Goal: Task Accomplishment & Management: Complete application form

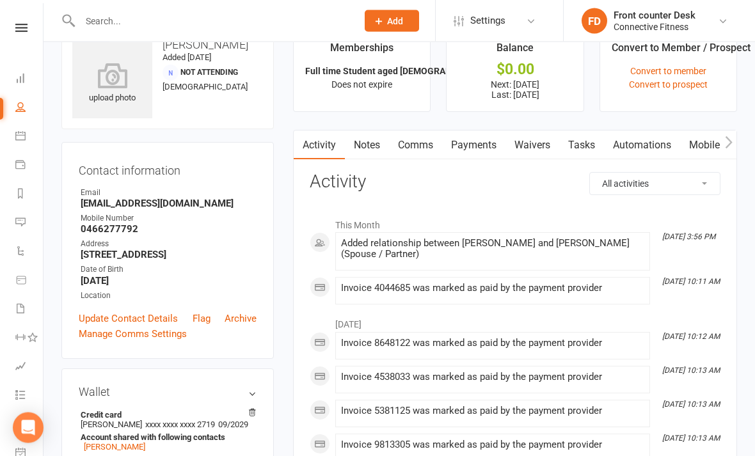
scroll to position [33, 0]
click at [694, 68] on link "Convert to member" at bounding box center [668, 71] width 76 height 10
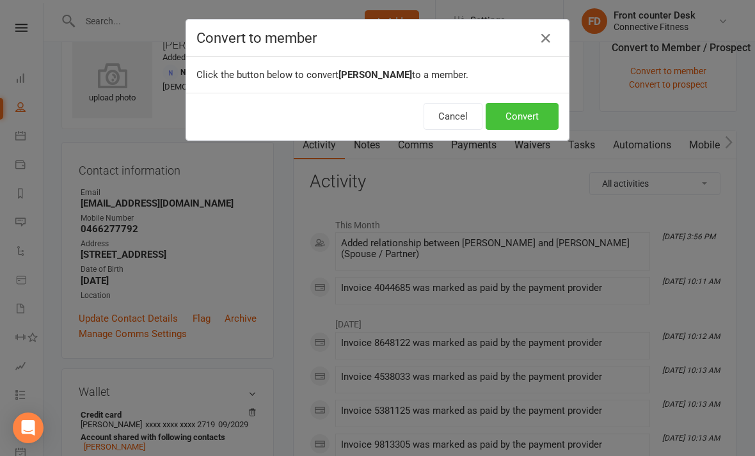
click at [538, 113] on button "Convert" at bounding box center [522, 116] width 73 height 27
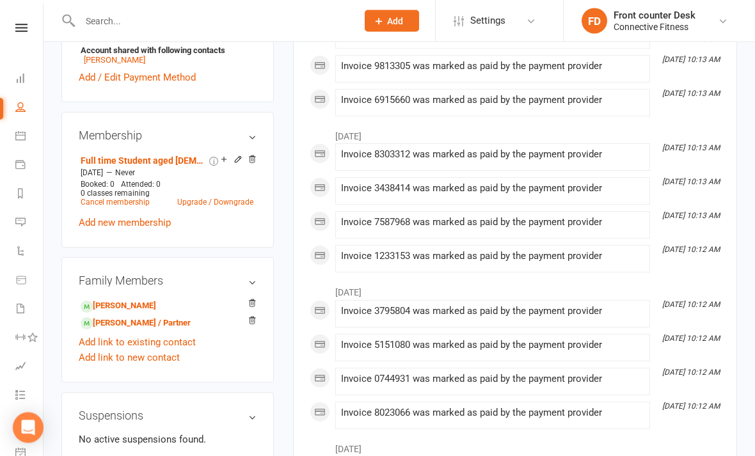
scroll to position [436, 0]
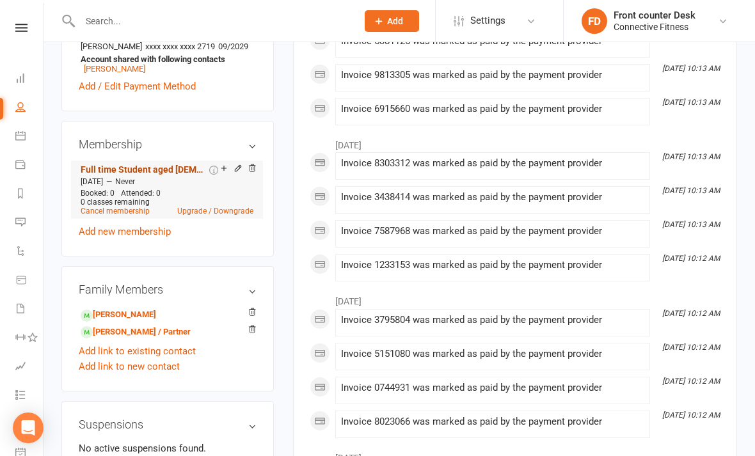
click at [133, 175] on link "Full time Student aged [DEMOGRAPHIC_DATA]-18yrs" at bounding box center [144, 169] width 126 height 10
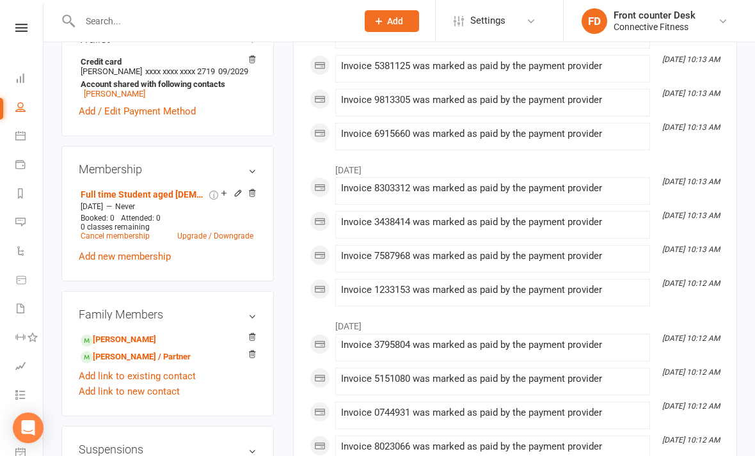
scroll to position [437, 0]
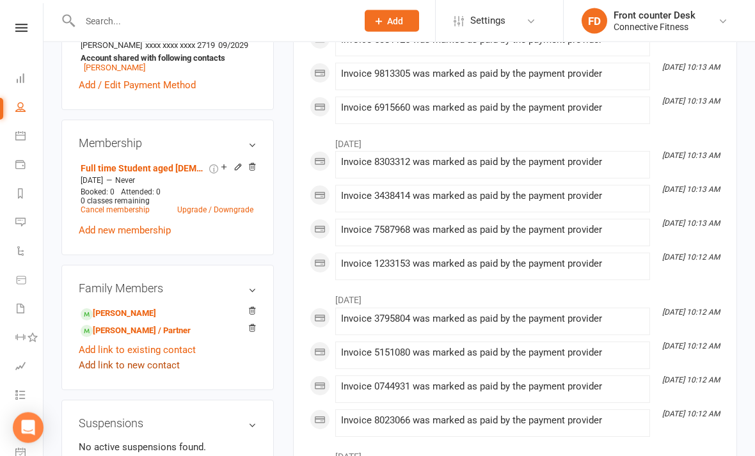
click at [168, 374] on link "Add link to new contact" at bounding box center [129, 365] width 101 height 15
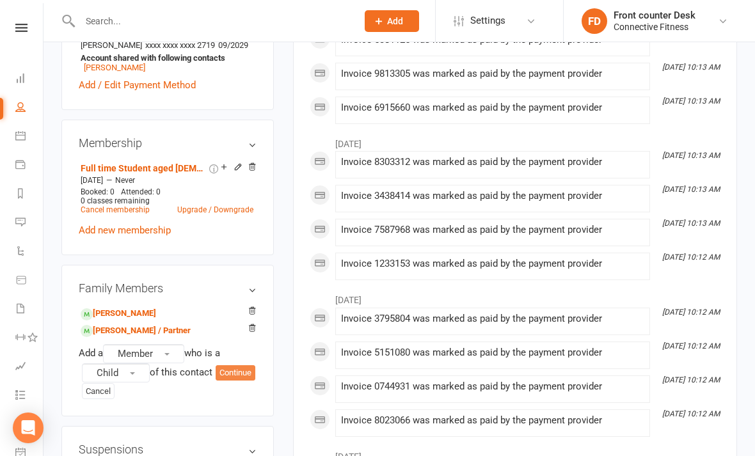
click at [216, 381] on button "Continue" at bounding box center [236, 372] width 40 height 15
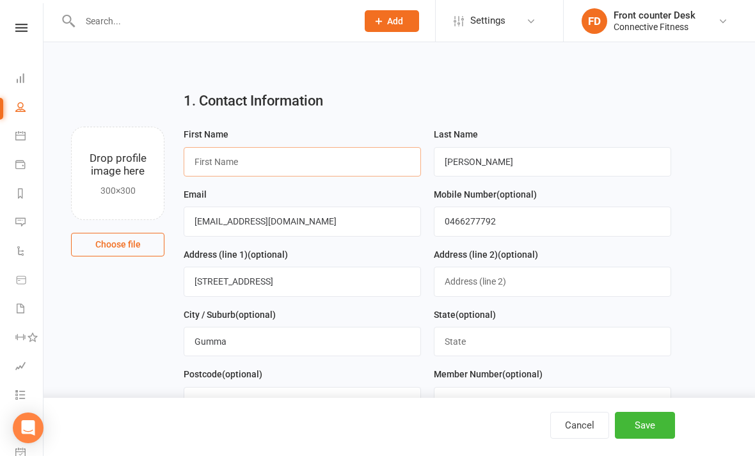
click at [310, 175] on input "text" at bounding box center [302, 161] width 237 height 29
type input "[GEOGRAPHIC_DATA]"
click at [680, 256] on div "First Name Brooklyn Last Name [PERSON_NAME] Email [EMAIL_ADDRESS][DOMAIN_NAME] …" at bounding box center [427, 307] width 507 height 360
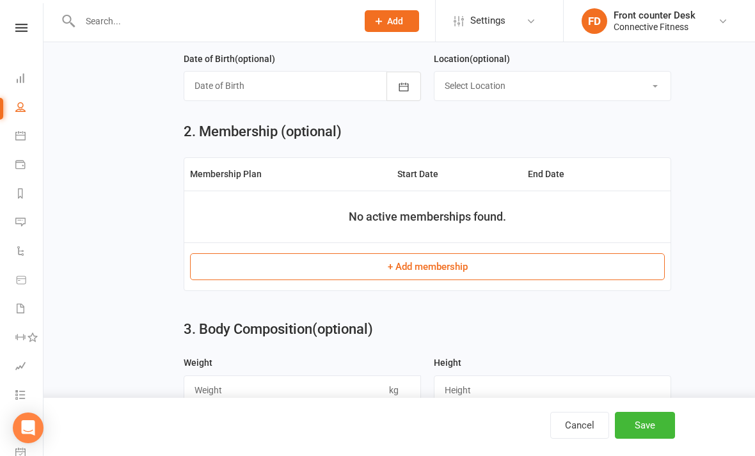
scroll to position [393, 0]
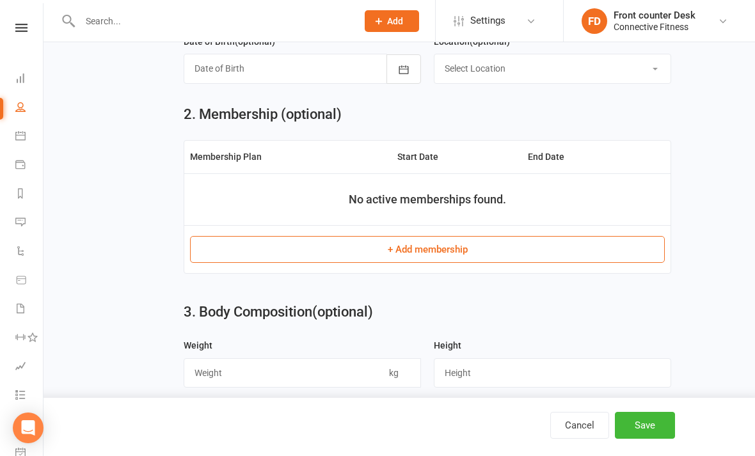
click at [565, 248] on button "+ Add membership" at bounding box center [427, 249] width 475 height 27
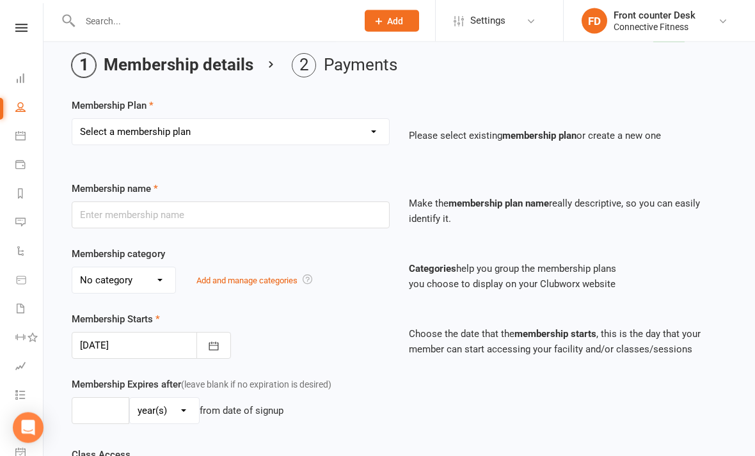
click at [372, 136] on select "Select a membership plan Full time Student aged [DEMOGRAPHIC_DATA]-18yrs Senior…" at bounding box center [230, 133] width 317 height 26
select select "3"
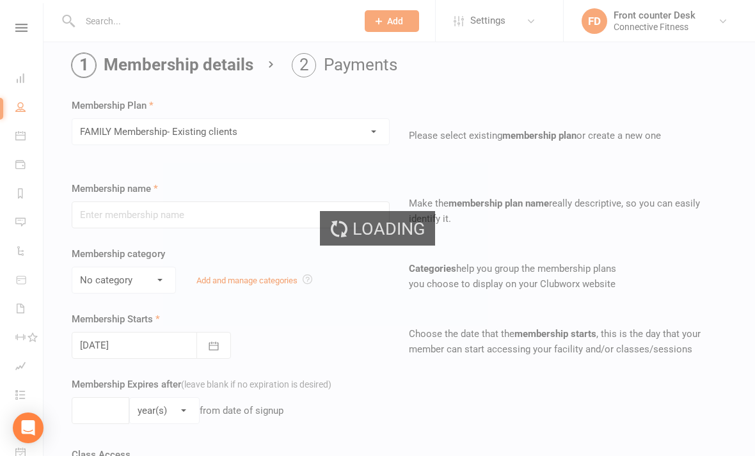
type input "FAMILY Membership- Existing clients"
select select "2"
type input "0"
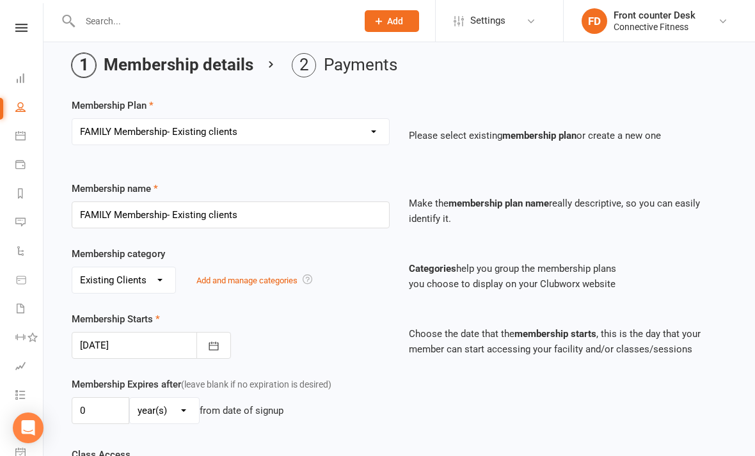
click at [156, 283] on select "No category Admin Community Existing Clients Foundation General Up Front Paymen…" at bounding box center [123, 281] width 103 height 26
click at [340, 164] on div "Membership Plan Select a membership plan Full time Student aged [DEMOGRAPHIC_DA…" at bounding box center [399, 398] width 655 height 600
click at [333, 134] on select "Select a membership plan Full time Student aged [DEMOGRAPHIC_DATA]-18yrs Senior…" at bounding box center [230, 132] width 317 height 26
select select "9"
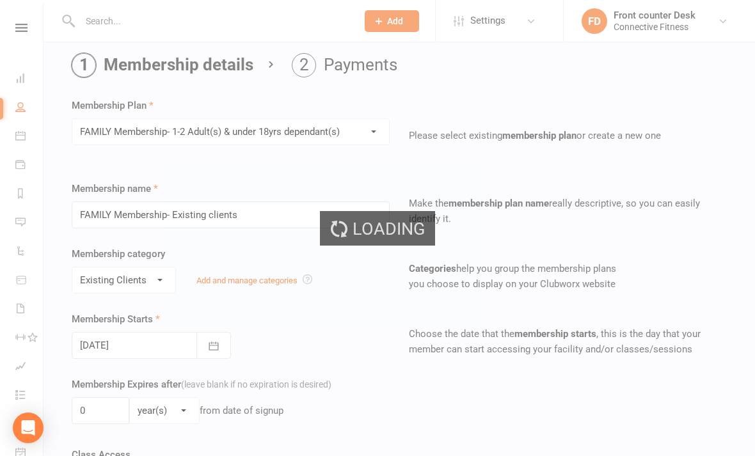
type input "FAMILY Membership- 1-2 Adult(s) & under 18yrs dependant(s)"
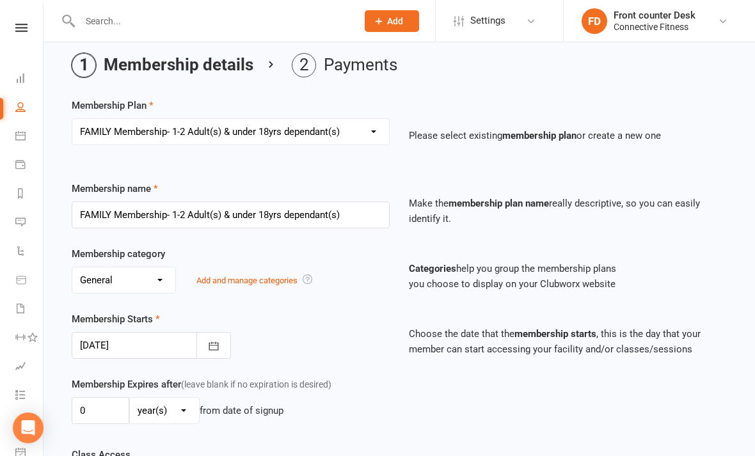
click at [163, 289] on select "No category Admin Community Existing Clients Foundation General Up Front Paymen…" at bounding box center [123, 281] width 103 height 26
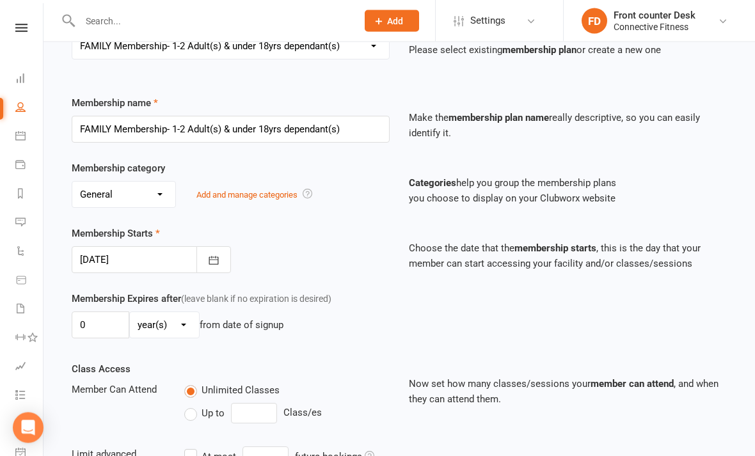
click at [158, 197] on select "No category Admin Community Existing Clients Foundation General Up Front Paymen…" at bounding box center [123, 195] width 103 height 26
select select "5"
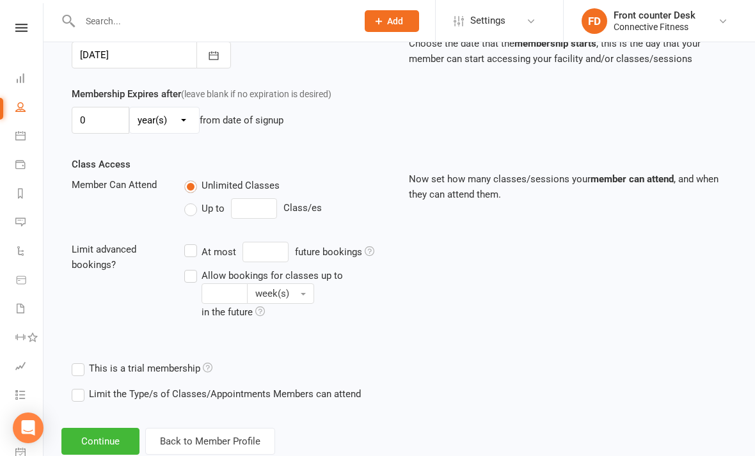
scroll to position [342, 0]
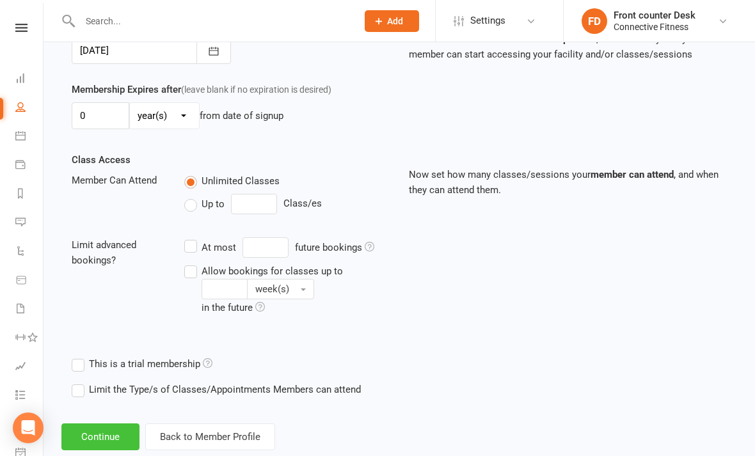
click at [93, 442] on button "Continue" at bounding box center [100, 437] width 78 height 27
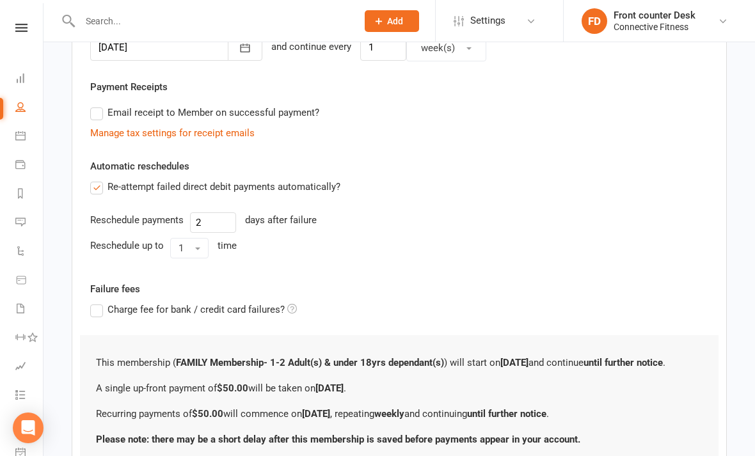
scroll to position [0, 0]
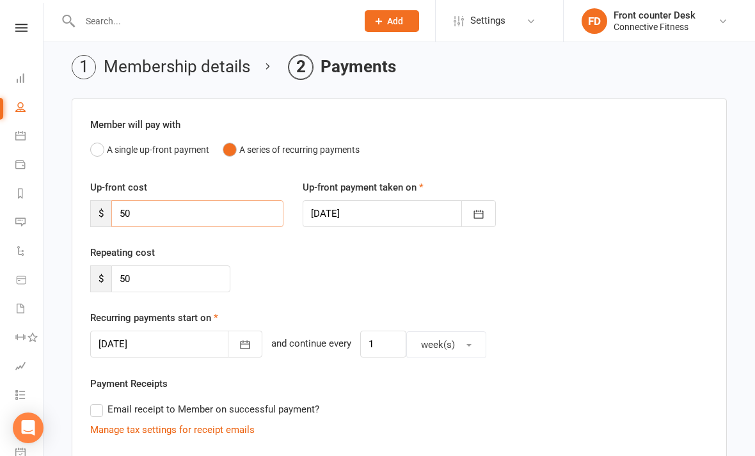
click at [143, 206] on input "50" at bounding box center [197, 213] width 172 height 27
click at [98, 148] on button "A single up-front payment" at bounding box center [149, 150] width 119 height 24
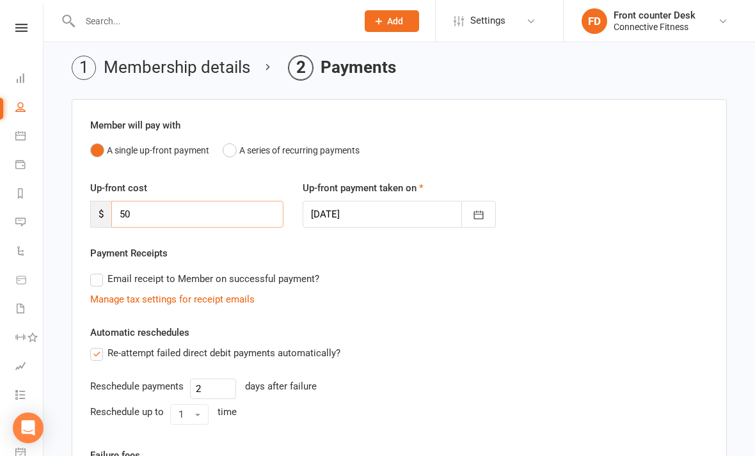
click at [138, 207] on input "50" at bounding box center [197, 214] width 172 height 27
type input "5"
type input "0"
click at [586, 338] on div "Automatic reschedules Re-attempt failed direct debit payments automatically? Re…" at bounding box center [399, 377] width 618 height 105
click at [98, 356] on label "Re-attempt failed direct debit payments automatically?" at bounding box center [215, 353] width 250 height 15
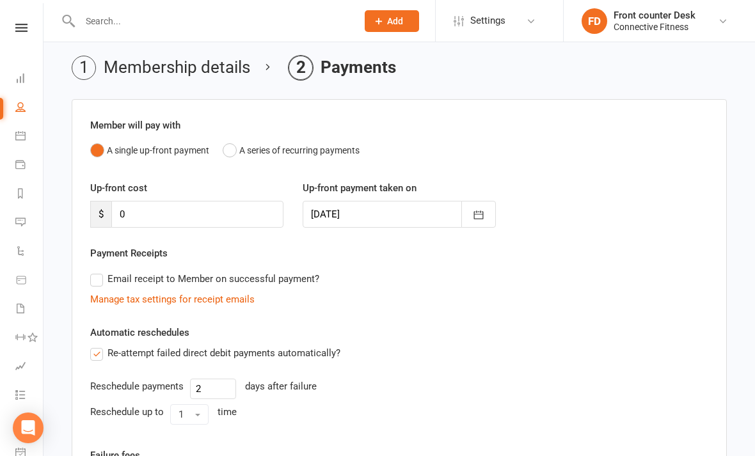
click at [98, 346] on input "Re-attempt failed direct debit payments automatically?" at bounding box center [94, 346] width 8 height 0
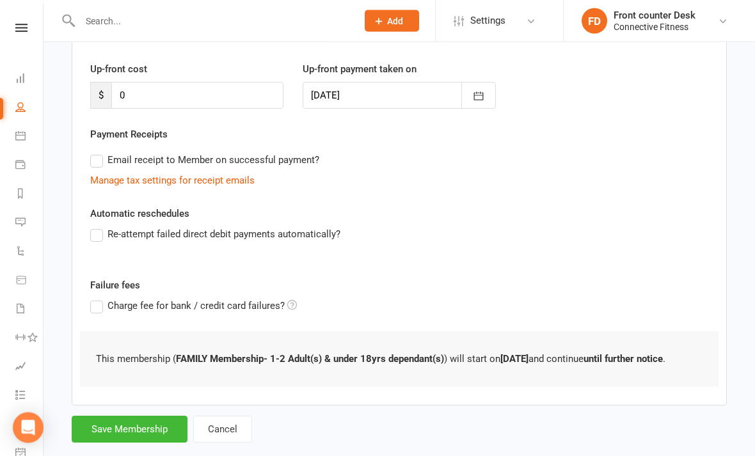
scroll to position [164, 0]
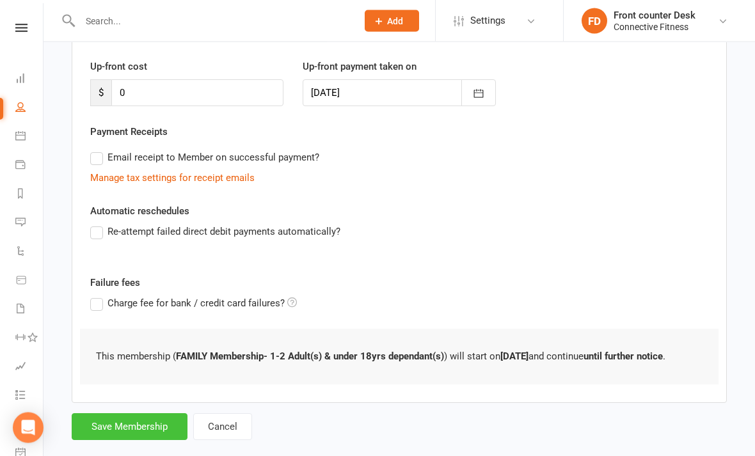
click at [124, 441] on button "Save Membership" at bounding box center [130, 427] width 116 height 27
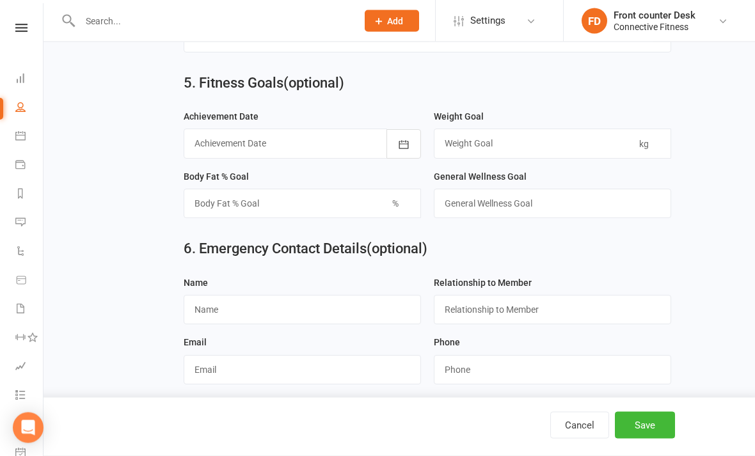
scroll to position [1159, 0]
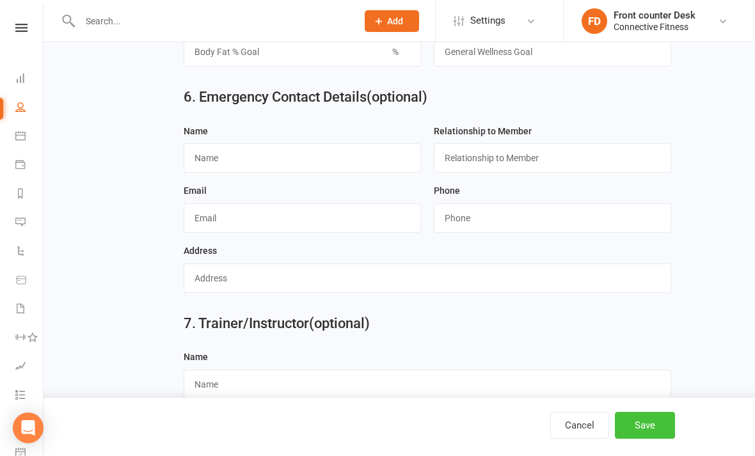
click at [656, 439] on button "Save" at bounding box center [645, 425] width 60 height 27
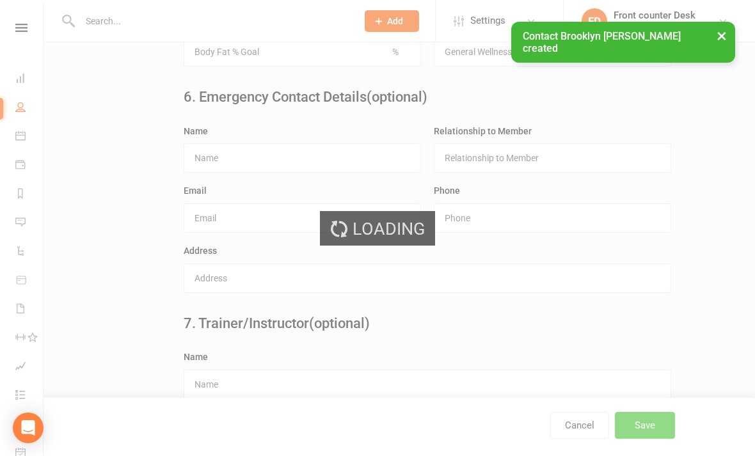
scroll to position [0, 0]
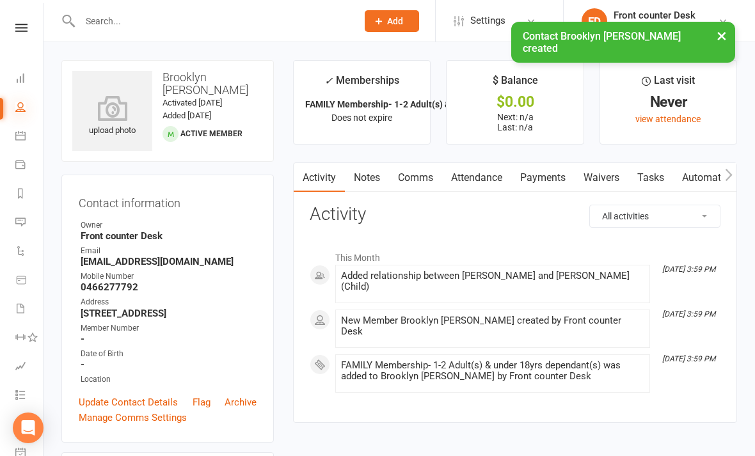
click at [21, 104] on icon at bounding box center [20, 107] width 10 height 10
select select "100"
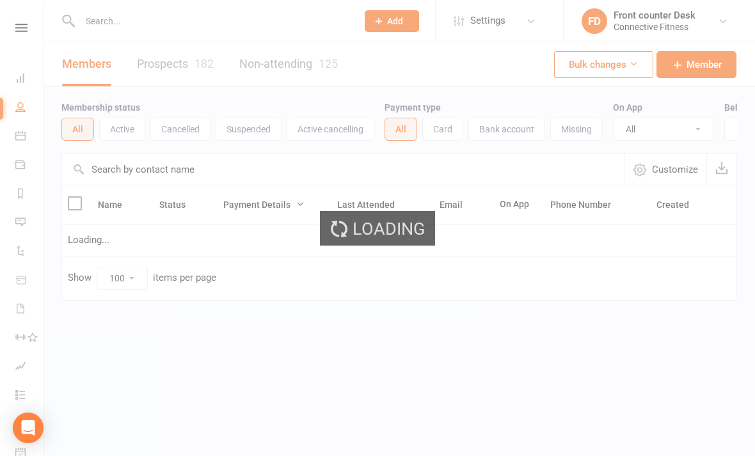
click at [182, 16] on input "text" at bounding box center [212, 21] width 272 height 18
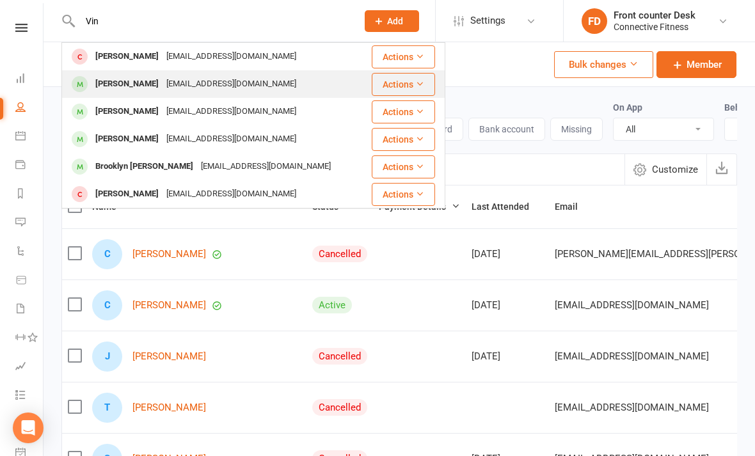
type input "Vin"
click at [193, 92] on div "[EMAIL_ADDRESS][DOMAIN_NAME]" at bounding box center [232, 84] width 138 height 19
